Goal: Task Accomplishment & Management: Use online tool/utility

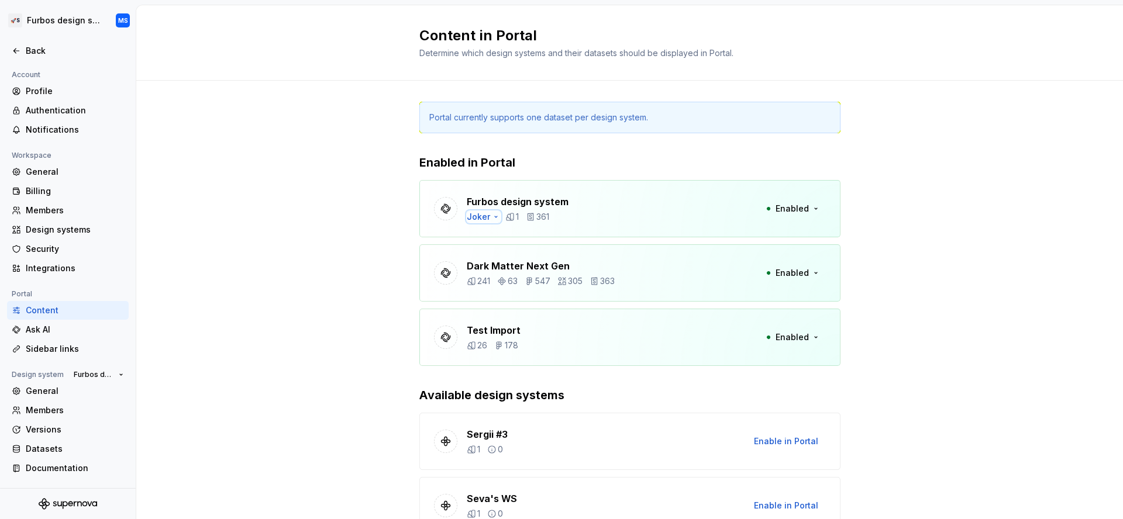
click at [482, 212] on div "Joker" at bounding box center [484, 217] width 34 height 12
click at [497, 254] on div "Batman" at bounding box center [498, 255] width 31 height 12
drag, startPoint x: 252, startPoint y: 171, endPoint x: 260, endPoint y: 22, distance: 148.7
click at [59, 51] on div "Back" at bounding box center [75, 51] width 98 height 12
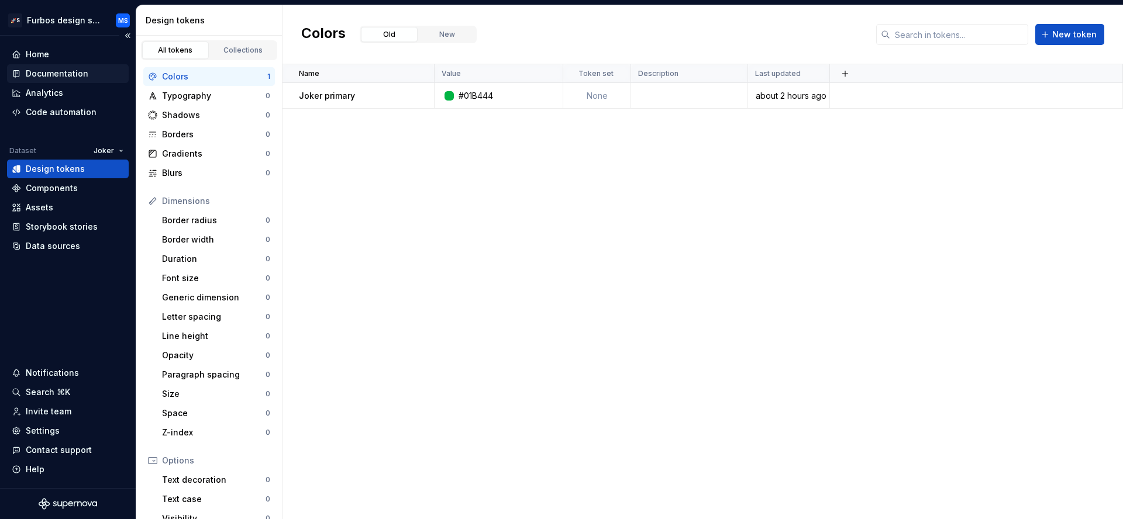
click at [71, 79] on div "Documentation" at bounding box center [57, 74] width 63 height 12
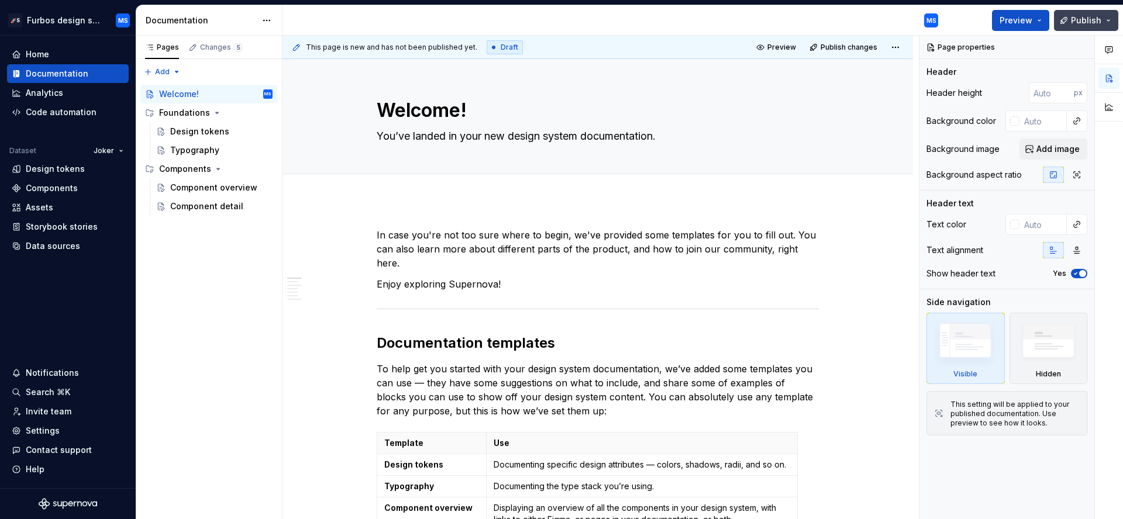
click at [1079, 21] on span "Publish" at bounding box center [1086, 21] width 30 height 12
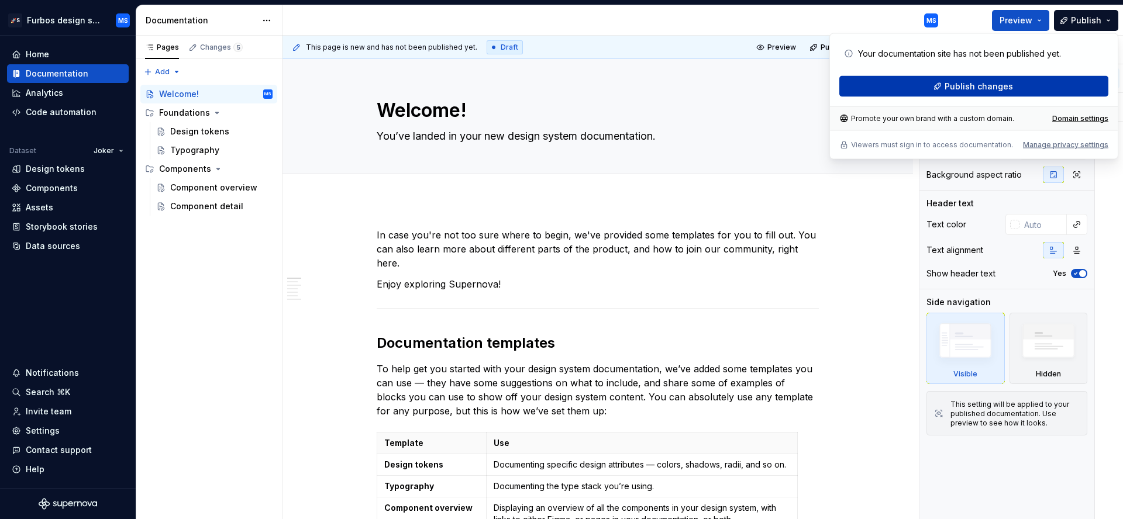
click at [979, 94] on button "Publish changes" at bounding box center [973, 86] width 269 height 21
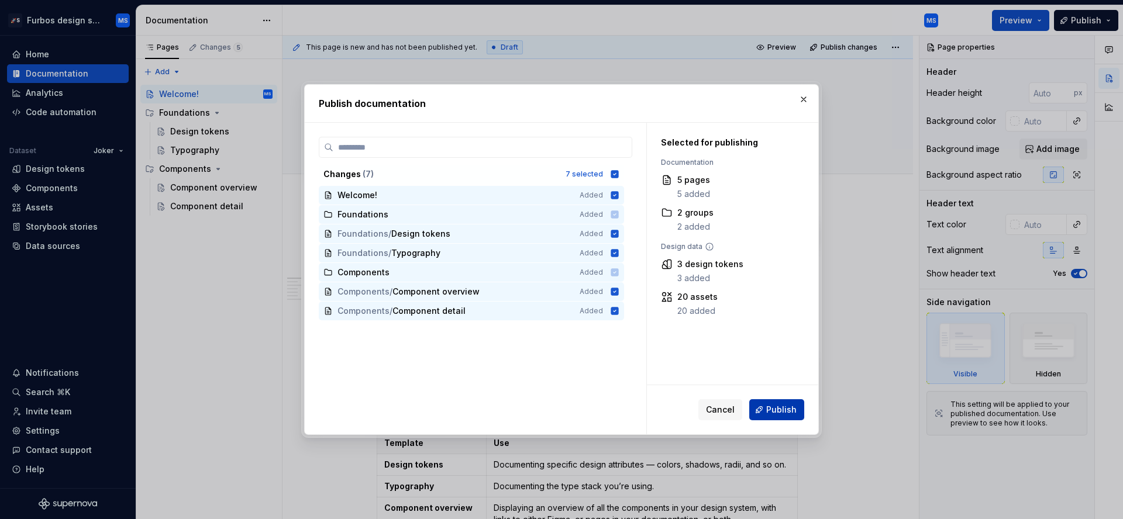
click at [791, 406] on span "Publish" at bounding box center [781, 410] width 30 height 12
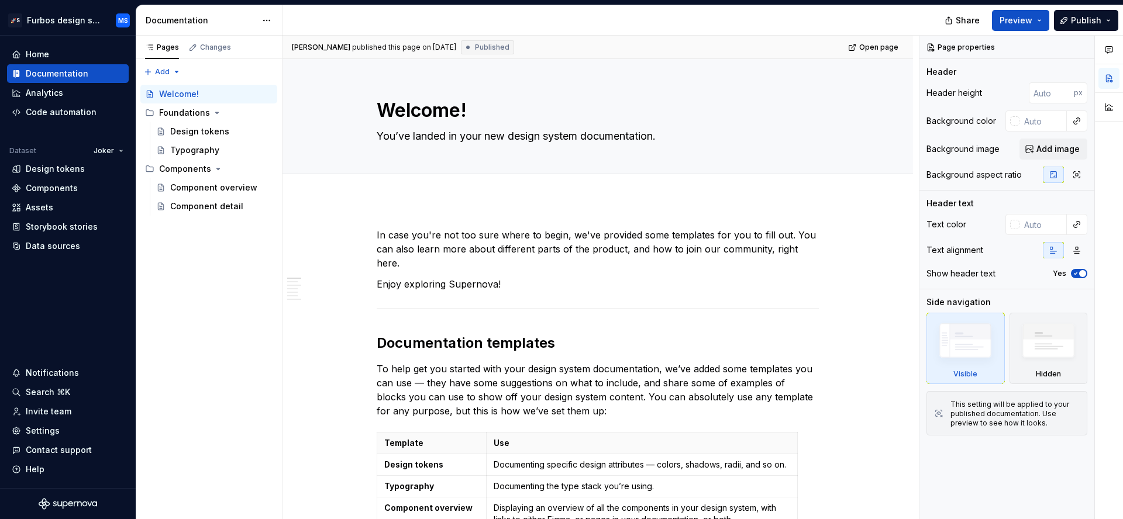
type textarea "*"
